Goal: Information Seeking & Learning: Find specific fact

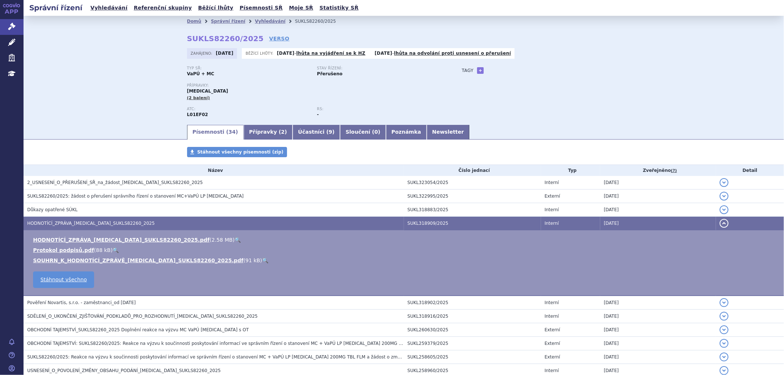
drag, startPoint x: 716, startPoint y: 227, endPoint x: 717, endPoint y: 222, distance: 4.9
click at [227, 78] on button "detail" at bounding box center [723, 223] width 9 height 9
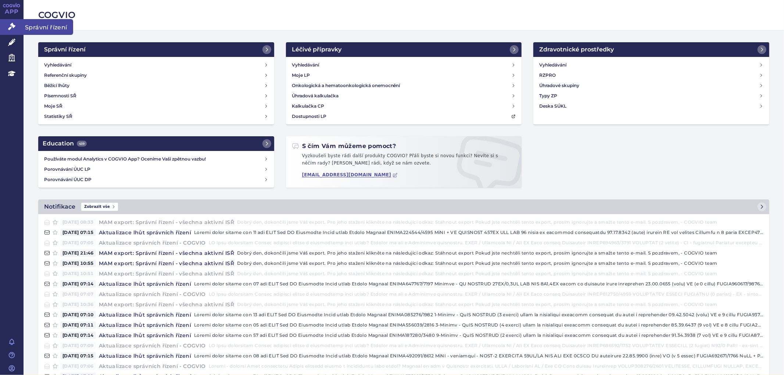
click at [14, 31] on link "Správní řízení" at bounding box center [12, 26] width 24 height 15
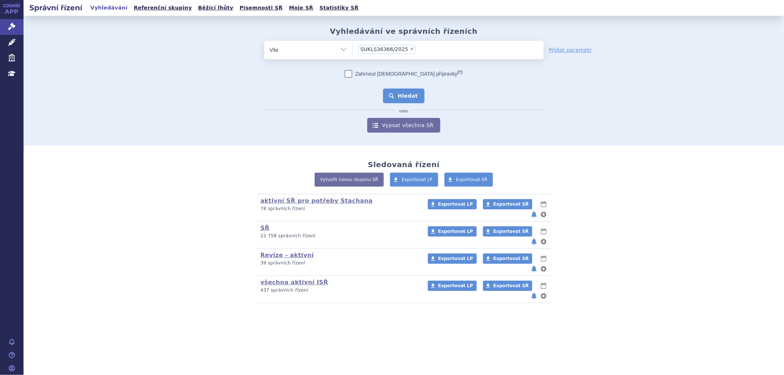
click at [405, 89] on button "Hledat" at bounding box center [404, 96] width 42 height 15
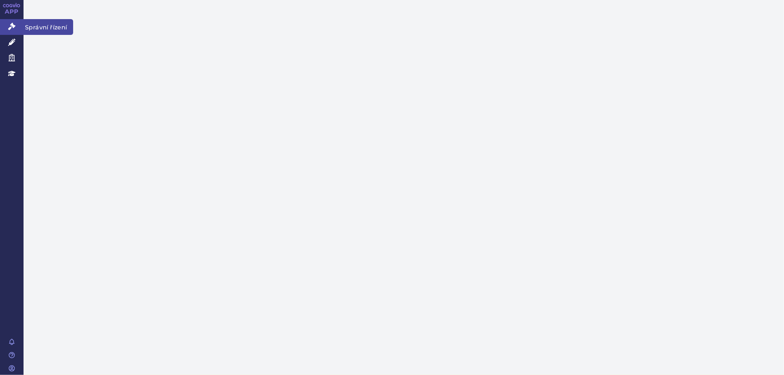
click at [13, 29] on icon at bounding box center [11, 26] width 7 height 7
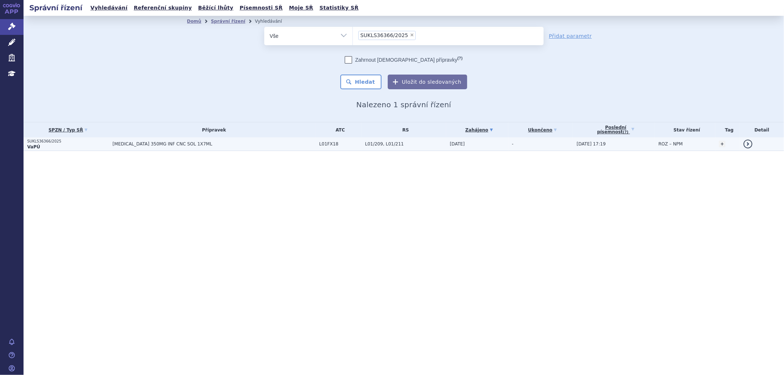
click at [152, 146] on span "RYBREVANT 350MG INF CNC SOL 1X7ML" at bounding box center [204, 143] width 184 height 5
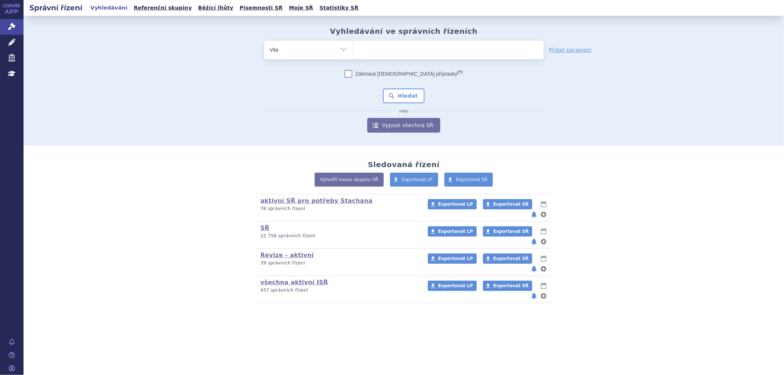
click at [390, 50] on ul at bounding box center [448, 48] width 191 height 15
click at [353, 50] on select at bounding box center [352, 49] width 0 height 18
type input "ry"
type input "rybr"
type input "rybre"
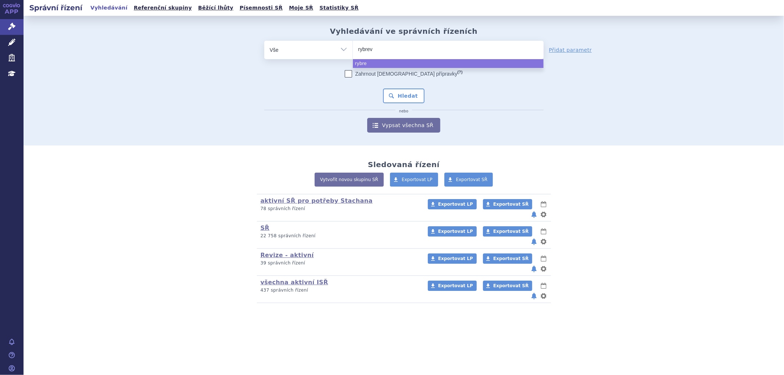
type input "rybreva"
type input "[MEDICAL_DATA]"
select select "rybrevant"
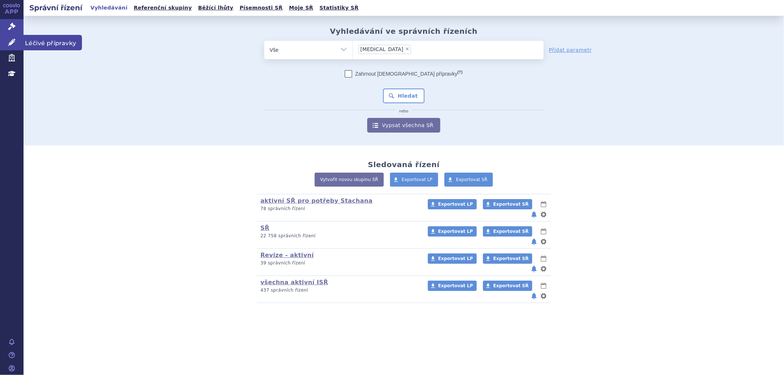
click at [10, 42] on icon at bounding box center [11, 42] width 7 height 7
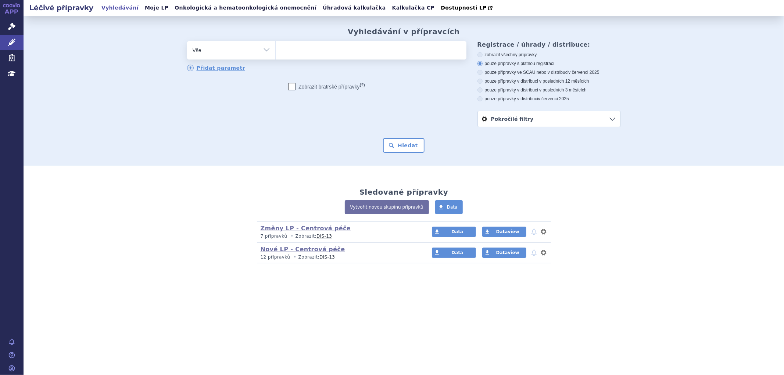
click at [315, 51] on ul at bounding box center [371, 48] width 191 height 15
click at [276, 51] on select at bounding box center [275, 50] width 0 height 18
type input "ryb"
type input "rybre"
type input "rybreva"
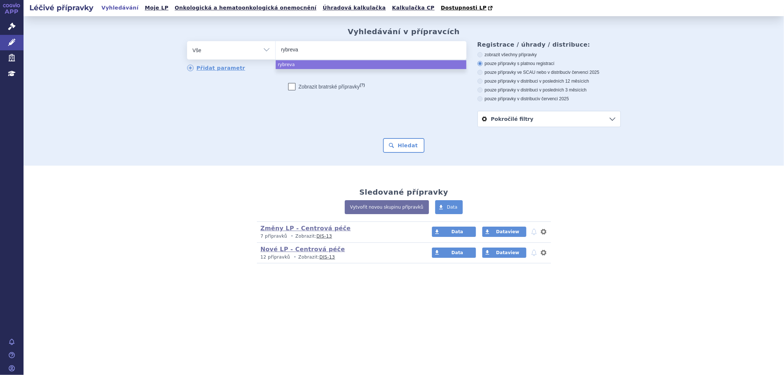
type input "rybrevan"
type input "rybrevant"
select select "[MEDICAL_DATA]"
click at [395, 142] on button "Hledat" at bounding box center [404, 145] width 42 height 15
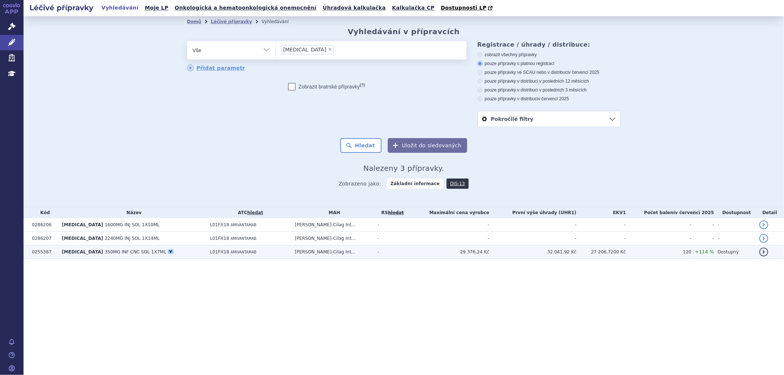
click at [291, 254] on td "L01FX18 AMIVANTAMAB" at bounding box center [248, 252] width 85 height 14
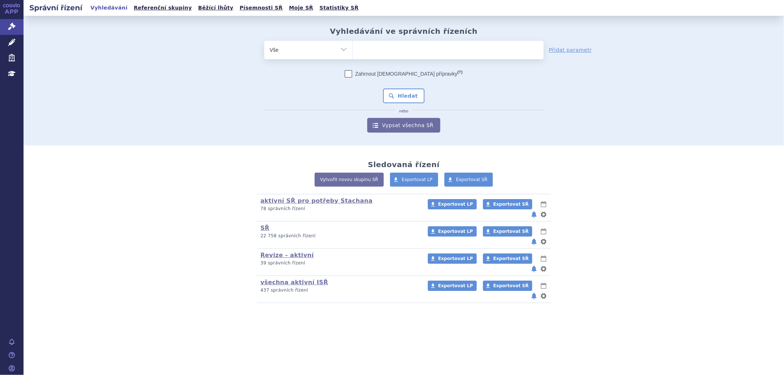
click at [374, 50] on ul at bounding box center [448, 48] width 191 height 15
click at [353, 50] on select at bounding box center [352, 49] width 0 height 18
type input "ry"
type input "ryb"
type input "rybre"
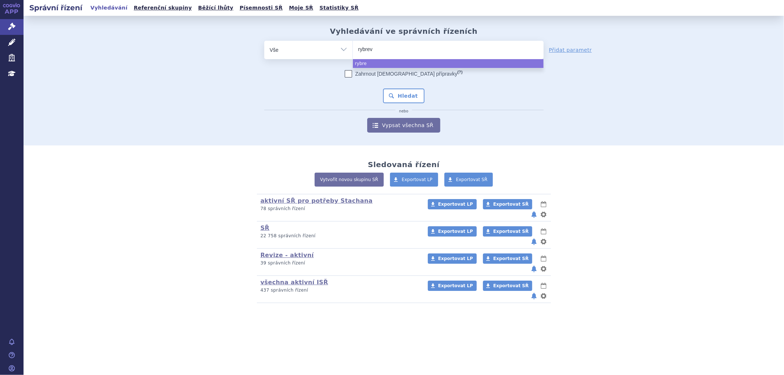
type input "rybreva"
type input "rybrevant"
select select "rybrevant"
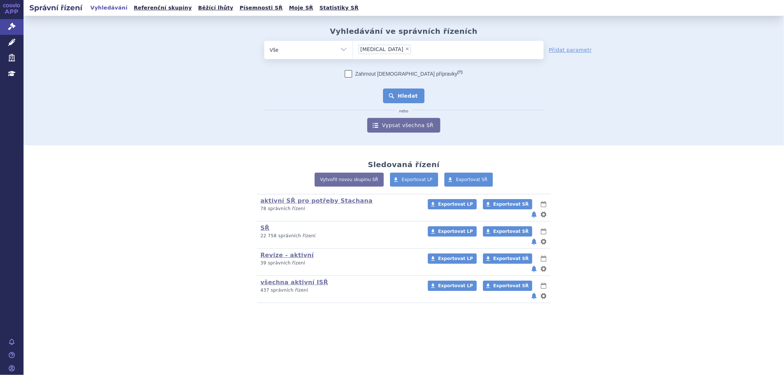
click at [408, 97] on button "Hledat" at bounding box center [404, 96] width 42 height 15
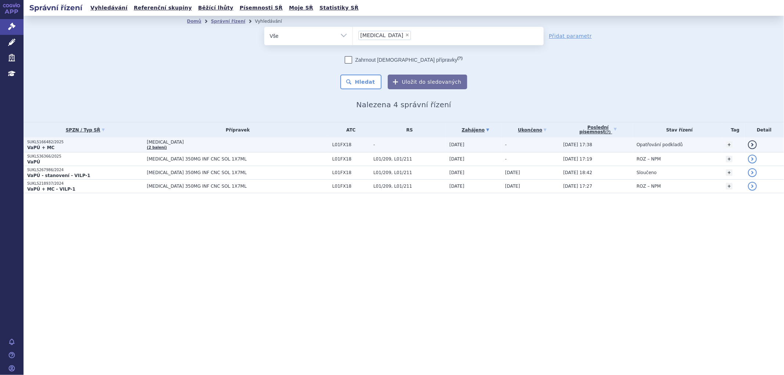
click at [165, 147] on td "[MEDICAL_DATA] (2 balení)" at bounding box center [235, 144] width 185 height 15
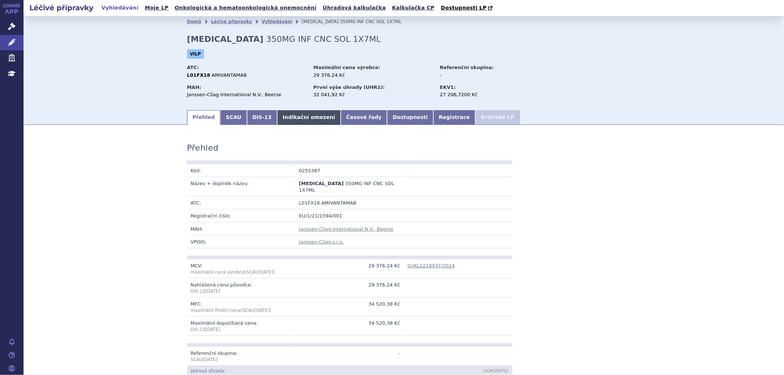
click at [277, 120] on link "Indikační omezení" at bounding box center [309, 117] width 64 height 15
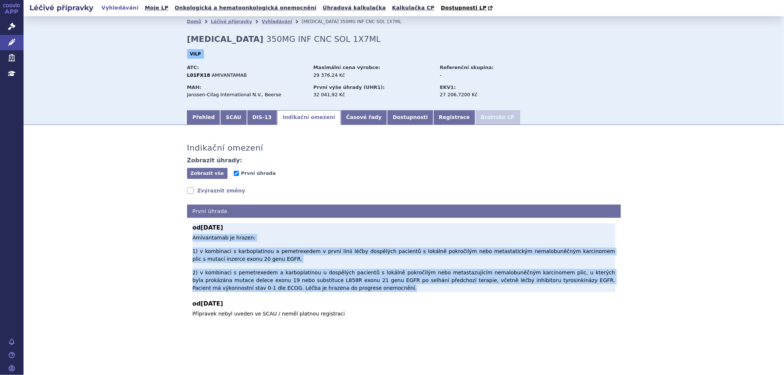
drag, startPoint x: 193, startPoint y: 239, endPoint x: 291, endPoint y: 278, distance: 105.1
click at [291, 278] on p "Amivantamab je hrazen: 1) v kombinaci s karboplatinou a pemetrexedem v první li…" at bounding box center [404, 263] width 423 height 58
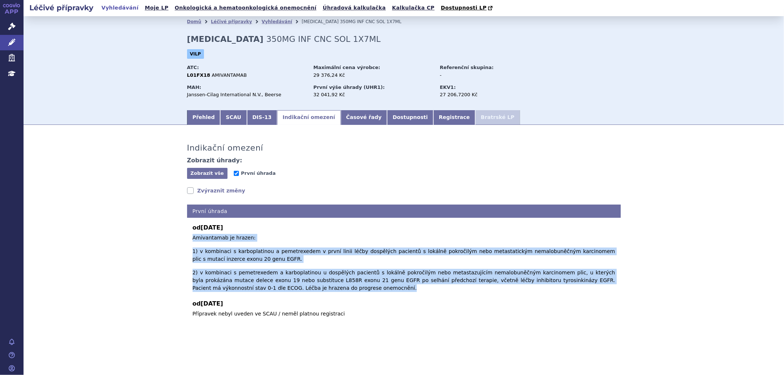
copy p "Amivantamab je hrazen: 1) v kombinaci s karboplatinou a pemetrexedem v první li…"
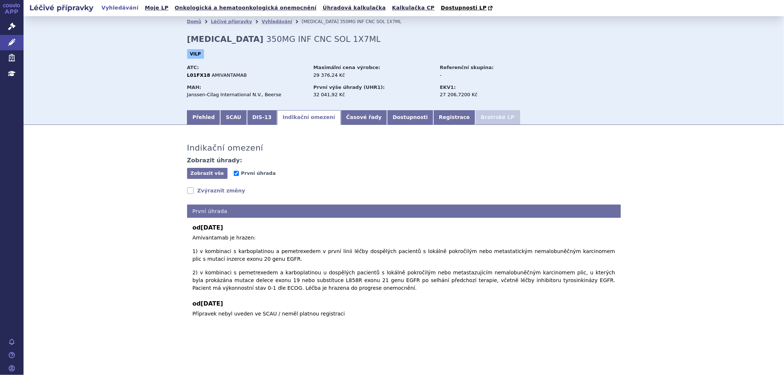
click at [554, 186] on div "Indikační omezení Zobrazit úhrady: Zobrazit vše Skrýt vše První úhrada Zvýrazni…" at bounding box center [403, 228] width 463 height 193
click at [205, 122] on link "Přehled" at bounding box center [203, 117] width 33 height 15
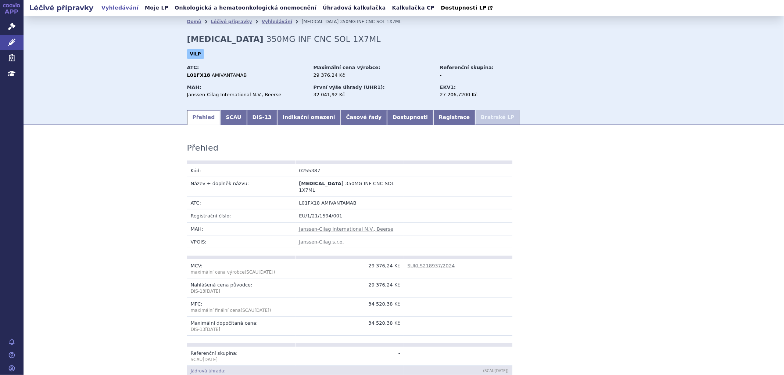
drag, startPoint x: 712, startPoint y: 178, endPoint x: 712, endPoint y: 159, distance: 19.5
click at [283, 123] on link "Indikační omezení" at bounding box center [309, 117] width 64 height 15
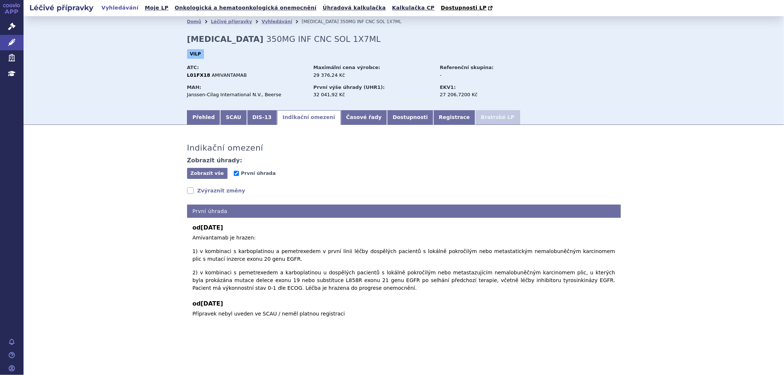
drag, startPoint x: 609, startPoint y: 134, endPoint x: 603, endPoint y: 98, distance: 36.8
click at [610, 133] on section "Domů Léčivé přípravky Vyhledávání RYBREVANT 350MG INF CNC SOL 1X7ML RYBREVANT 3…" at bounding box center [404, 192] width 760 height 353
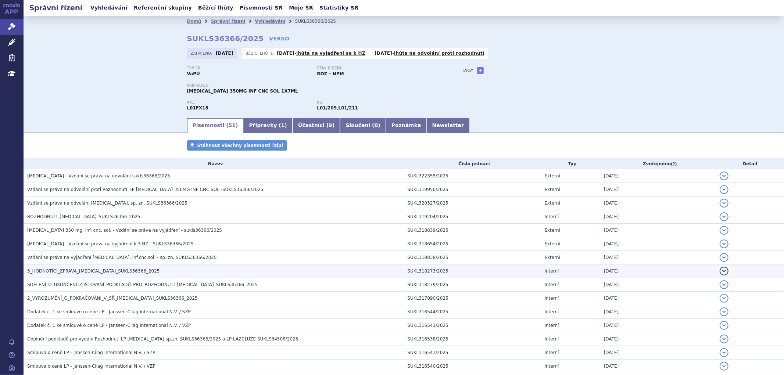
click at [72, 275] on h3 "3_HODNOTÍCÍ_ZPRÁVA_[MEDICAL_DATA]_SUKLS36366_2025" at bounding box center [215, 271] width 377 height 7
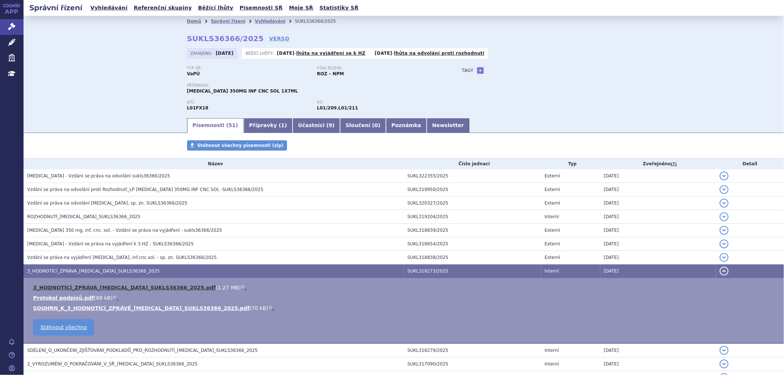
click at [83, 290] on link "3_HODNOTÍCÍ_ZPRÁVA_RYBREVANT_SUKLS36366_2025.pdf" at bounding box center [124, 288] width 183 height 6
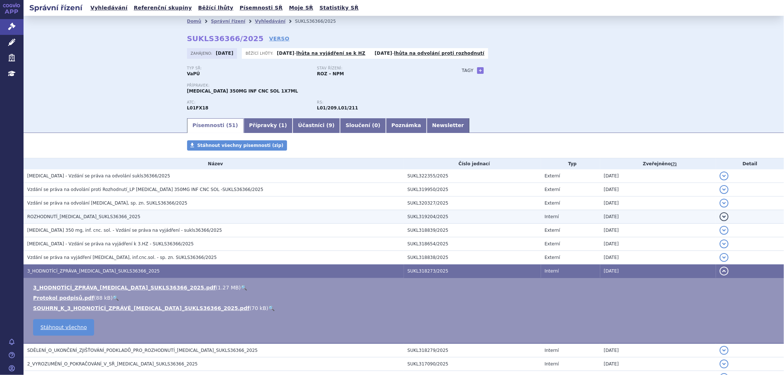
click at [75, 218] on span "ROZHODNUTÍ_RYBREVANT_SUKLS36366_2025" at bounding box center [83, 216] width 113 height 5
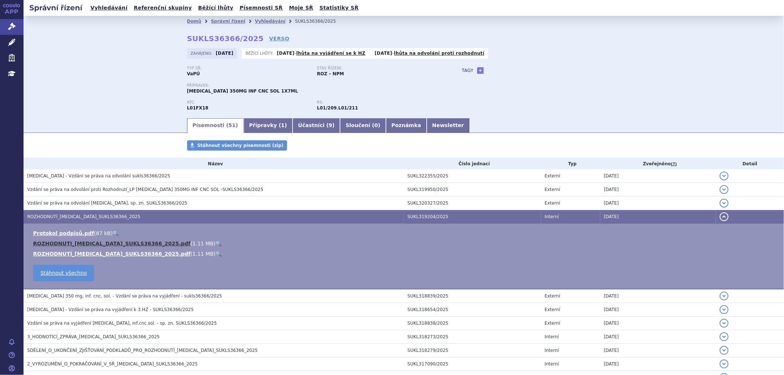
click at [93, 241] on link "ROZHODNUTI_RYBREVANT_SUKLS36366_2025.pdf" at bounding box center [111, 244] width 157 height 6
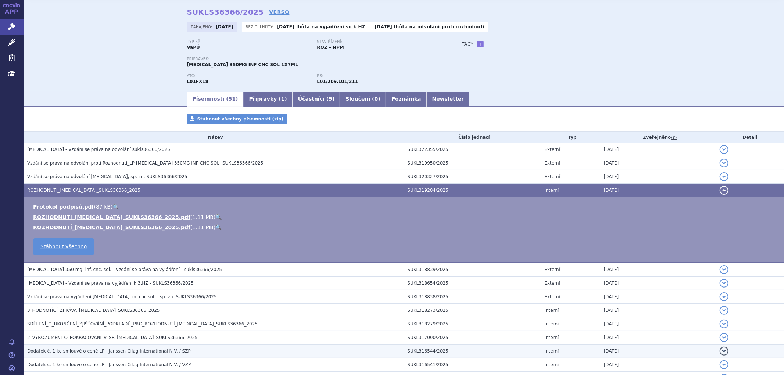
scroll to position [41, 0]
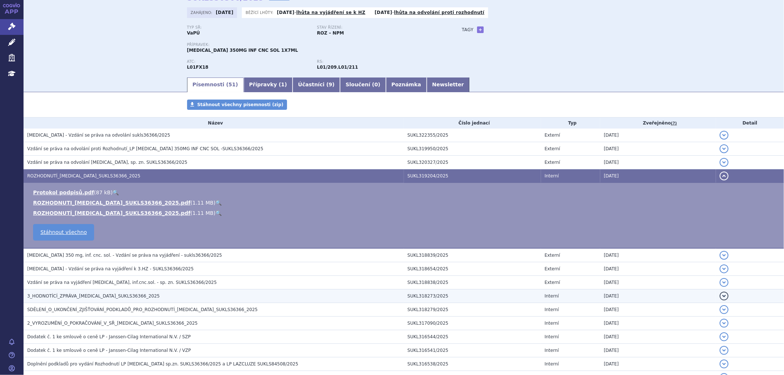
click at [75, 298] on span "3_HODNOTÍCÍ_ZPRÁVA_RYBREVANT_SUKLS36366_2025" at bounding box center [93, 296] width 133 height 5
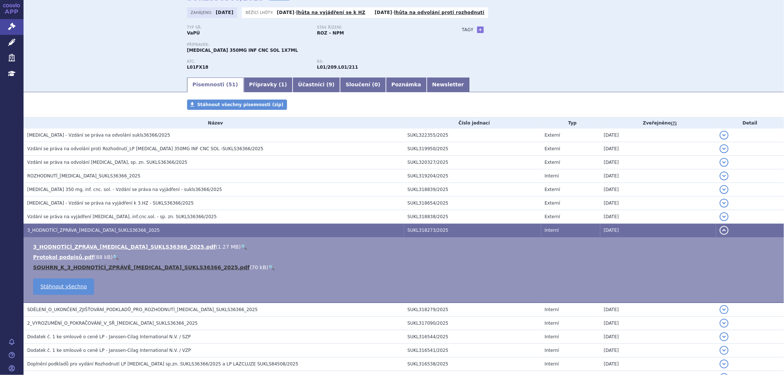
click at [107, 269] on link "SOUHRN_K_3_HODNOTÍCÍ_ZPRÁVĚ_RYBREVANT_SUKLS36366_2025.pdf" at bounding box center [141, 268] width 216 height 6
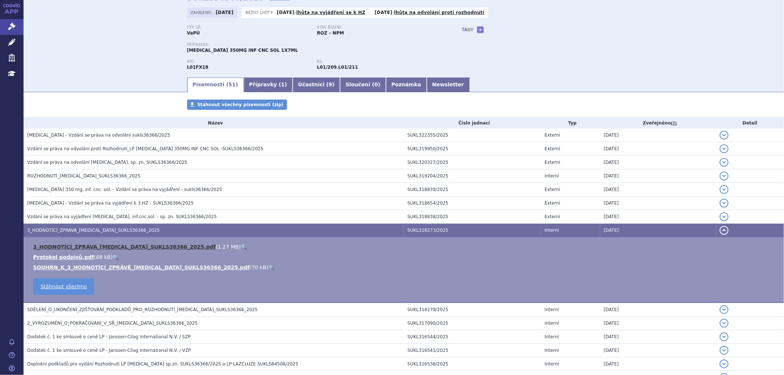
click at [123, 248] on link "3_HODNOTÍCÍ_ZPRÁVA_RYBREVANT_SUKLS36366_2025.pdf" at bounding box center [124, 247] width 183 height 6
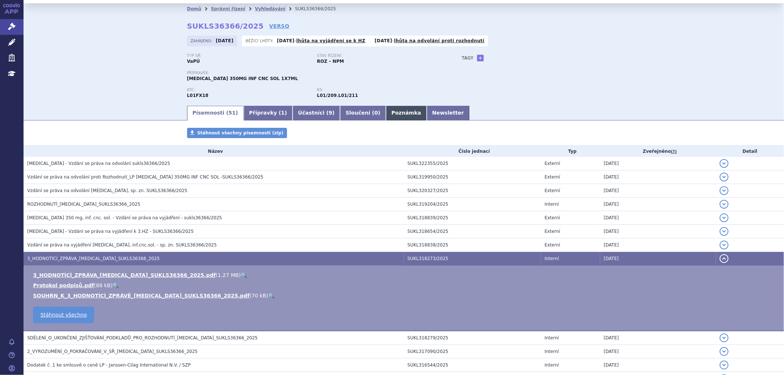
scroll to position [0, 0]
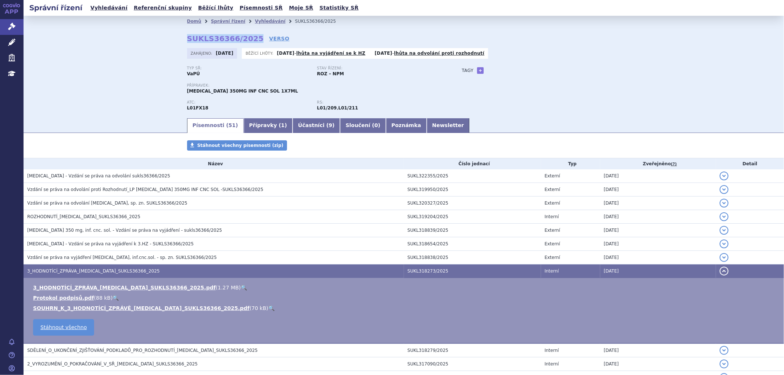
drag, startPoint x: 183, startPoint y: 39, endPoint x: 247, endPoint y: 37, distance: 63.6
click at [247, 37] on div "Domů Správní řízení Vyhledávání SUKLS36366/2025 SUKLS36366/2025 VERSO Zahájeno:…" at bounding box center [403, 72] width 463 height 90
copy strong "SUKLS36366/2025"
click at [256, 127] on link "Přípravky ( 1 )" at bounding box center [268, 125] width 49 height 15
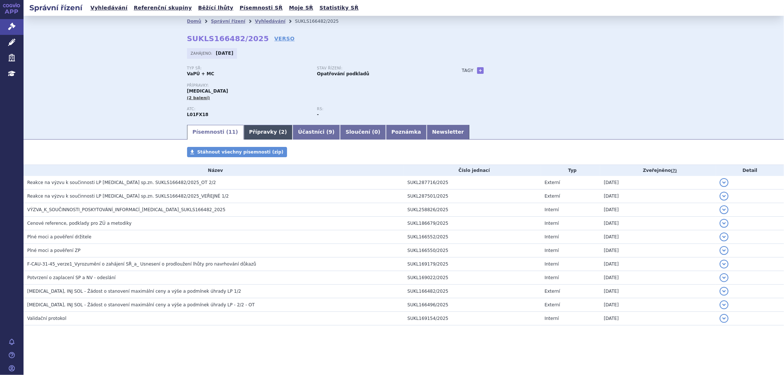
click at [274, 134] on link "Přípravky ( 2 )" at bounding box center [268, 132] width 49 height 15
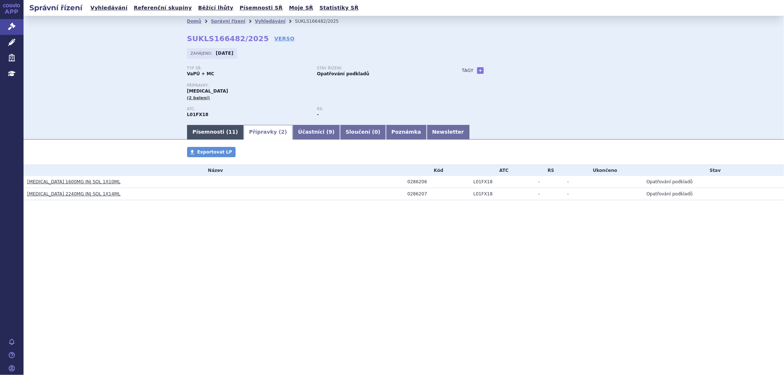
click at [215, 137] on link "Písemnosti ( 11 )" at bounding box center [215, 132] width 57 height 15
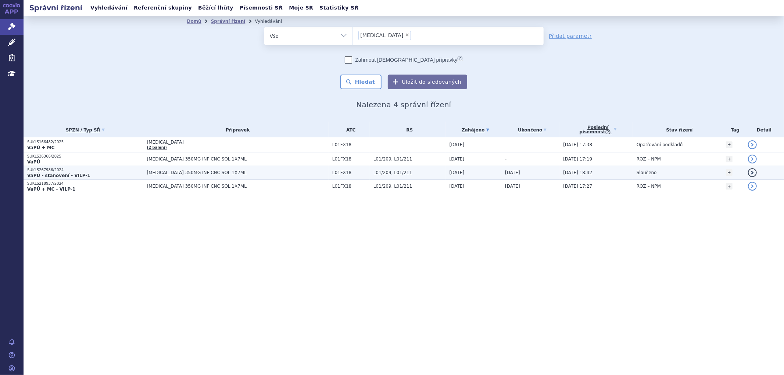
click at [167, 171] on span "[MEDICAL_DATA] 350MG INF CNC SOL 1X7ML" at bounding box center [238, 172] width 182 height 5
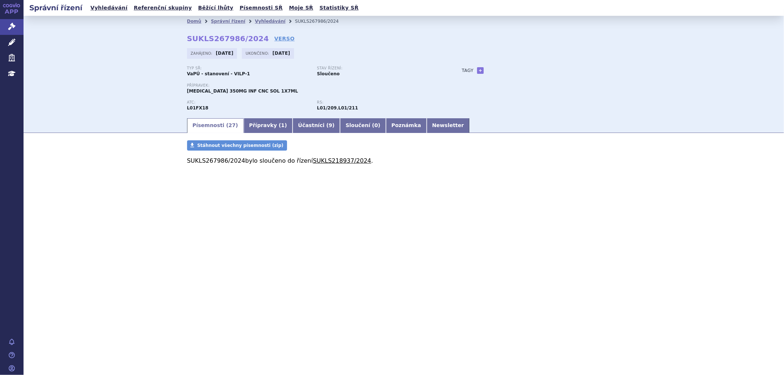
click at [313, 162] on link "SUKLS218937/2024" at bounding box center [342, 160] width 58 height 7
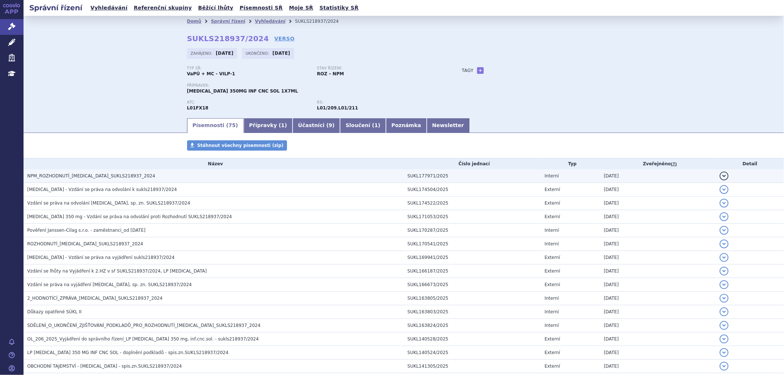
click at [101, 177] on span "NPM_ROZHODNUTÍ_RYBREVANT_SUKLS218937_2024" at bounding box center [91, 175] width 128 height 5
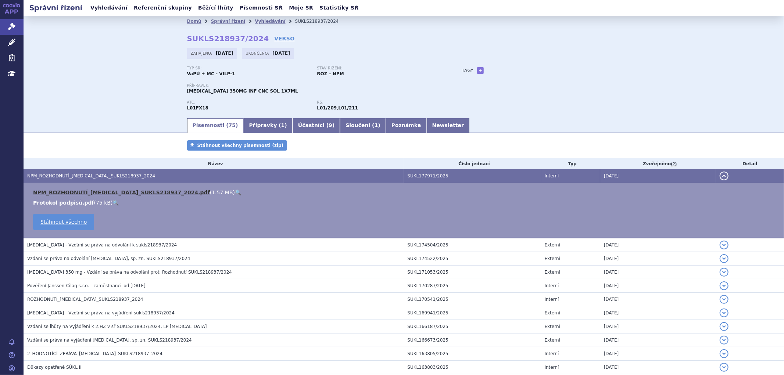
click at [137, 193] on link "NPM_ROZHODNUTÍ_RYBREVANT_SUKLS218937_2024.pdf" at bounding box center [121, 193] width 177 height 6
click at [259, 126] on link "Přípravky ( 1 )" at bounding box center [268, 125] width 49 height 15
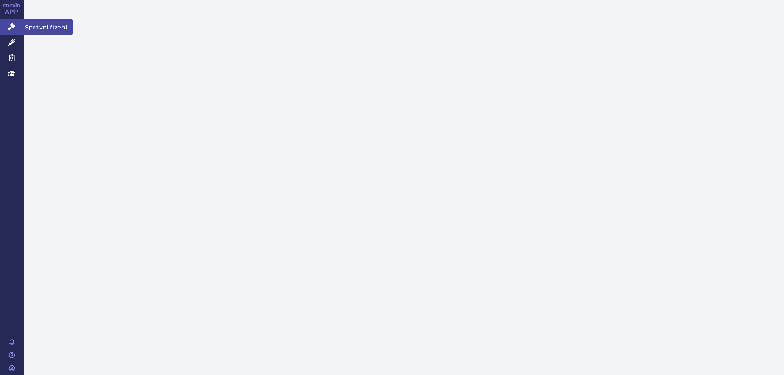
click at [12, 26] on icon at bounding box center [11, 26] width 7 height 7
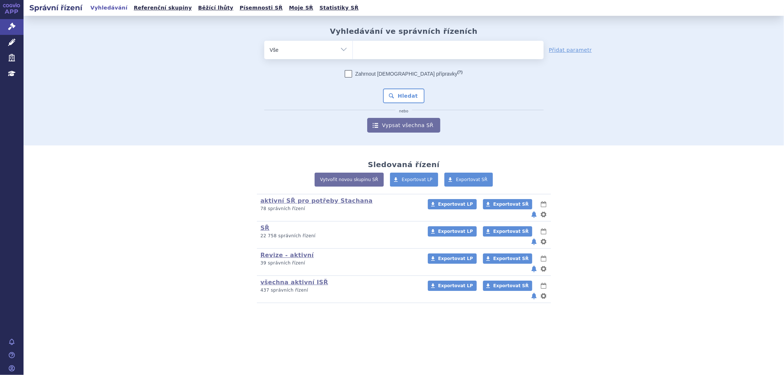
click at [365, 49] on ul at bounding box center [448, 48] width 191 height 15
click at [353, 49] on select at bounding box center [352, 49] width 0 height 18
type input "ry"
type input "rybr"
type input "rybrev"
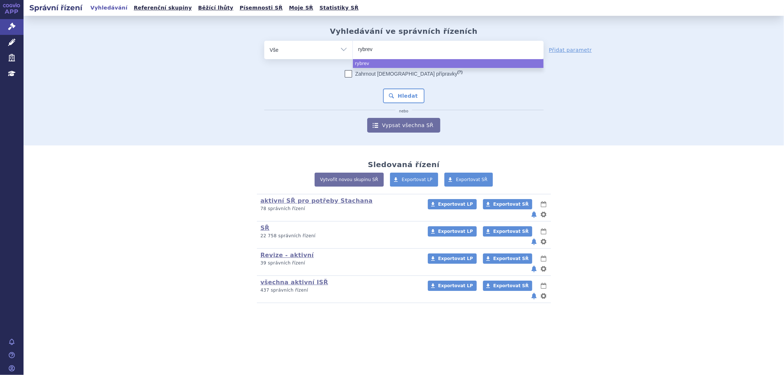
type input "rybreva"
type input "[MEDICAL_DATA]"
select select "[MEDICAL_DATA]"
click at [399, 88] on div "Zahrnout [DEMOGRAPHIC_DATA] přípravky (?) * Pozor, hledání dle vyhledávacího pa…" at bounding box center [403, 101] width 279 height 62
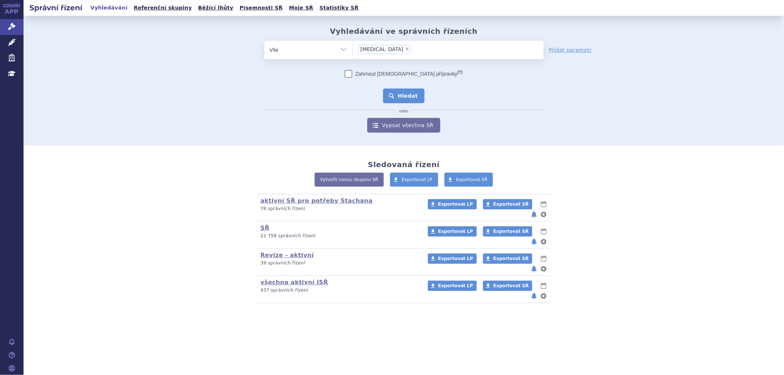
click at [397, 92] on button "Hledat" at bounding box center [404, 96] width 42 height 15
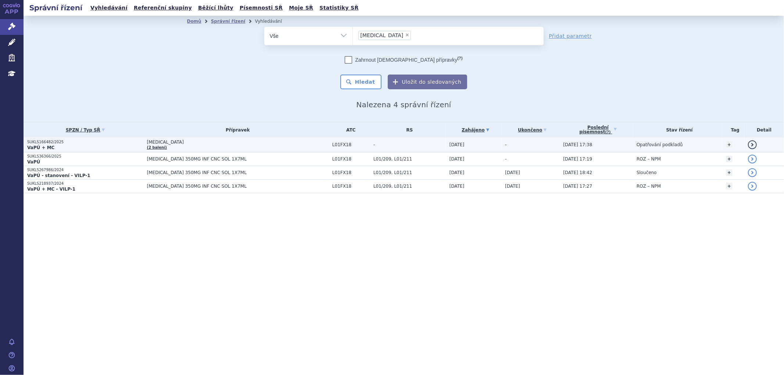
click at [252, 138] on td "RYBREVANT (2 balení)" at bounding box center [235, 144] width 185 height 15
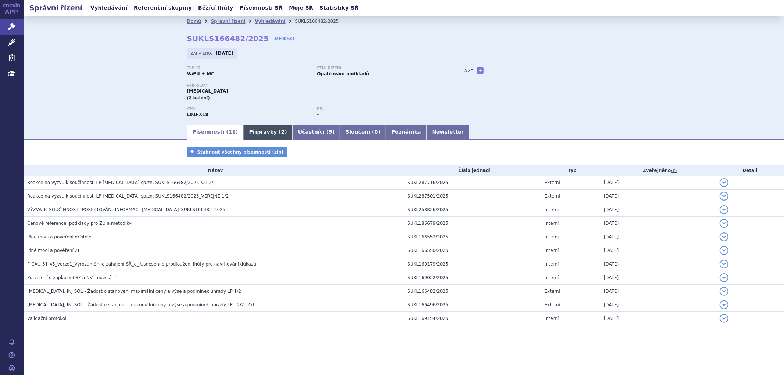
click at [260, 131] on link "Přípravky ( 2 )" at bounding box center [268, 132] width 49 height 15
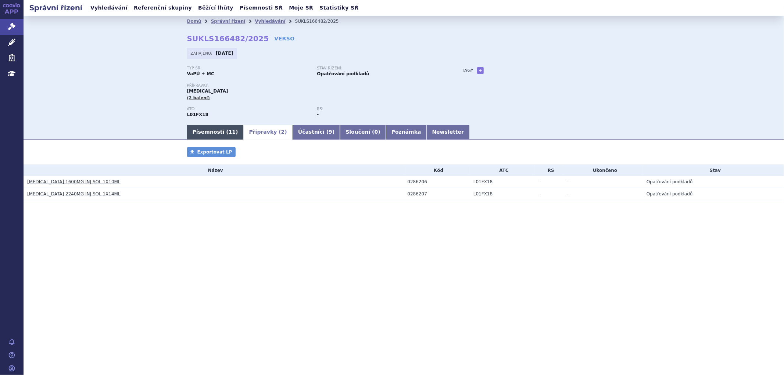
click at [222, 135] on link "Písemnosti ( 11 )" at bounding box center [215, 132] width 57 height 15
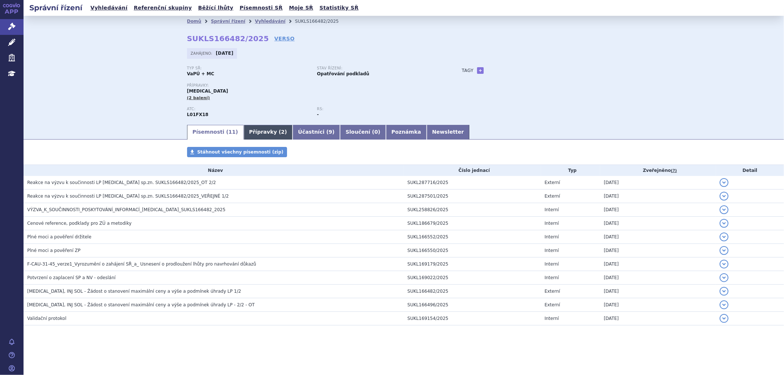
click at [244, 133] on link "Přípravky ( 2 )" at bounding box center [268, 132] width 49 height 15
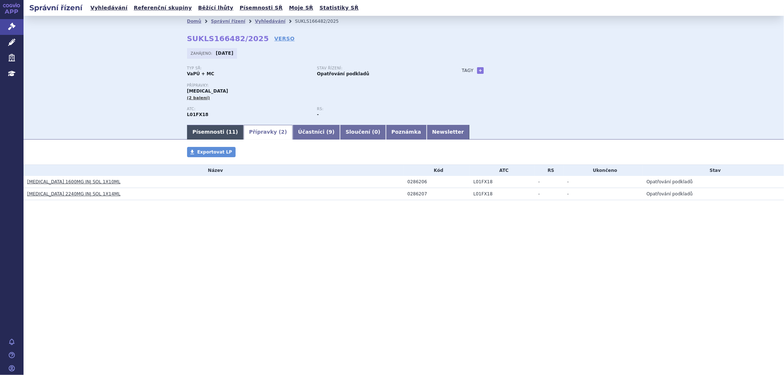
click at [229, 132] on span "11" at bounding box center [232, 132] width 7 height 6
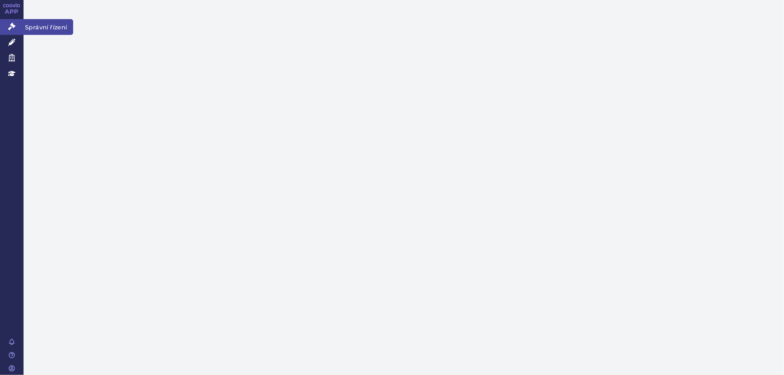
click at [9, 30] on icon at bounding box center [11, 26] width 7 height 7
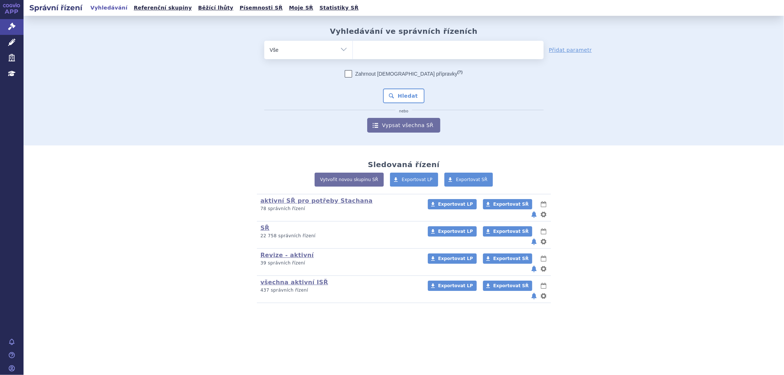
click at [368, 55] on ul at bounding box center [448, 48] width 191 height 15
click at [353, 55] on select at bounding box center [352, 49] width 0 height 18
type input "ta"
type input "tag"
type input "tagr"
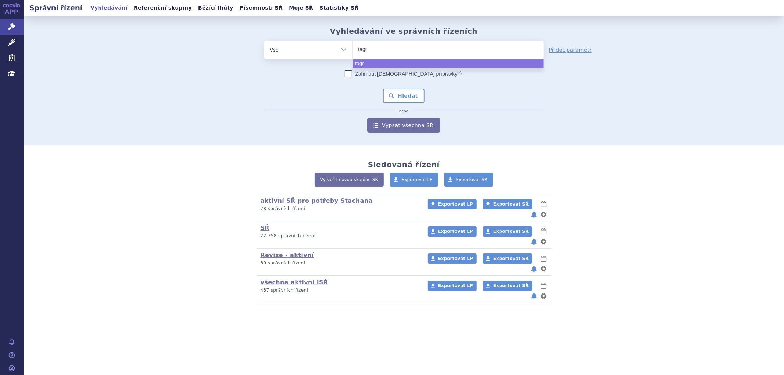
type input "tagri"
type input "tagris"
type input "tagriss"
type input "[MEDICAL_DATA]"
select select "[MEDICAL_DATA]"
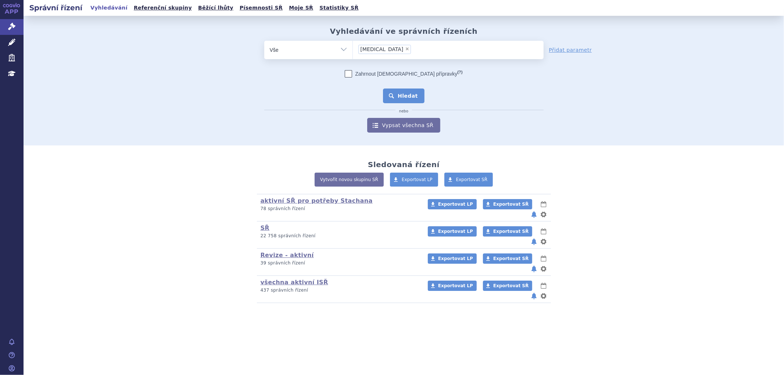
click at [398, 96] on button "Hledat" at bounding box center [404, 96] width 42 height 15
